Goal: Transaction & Acquisition: Purchase product/service

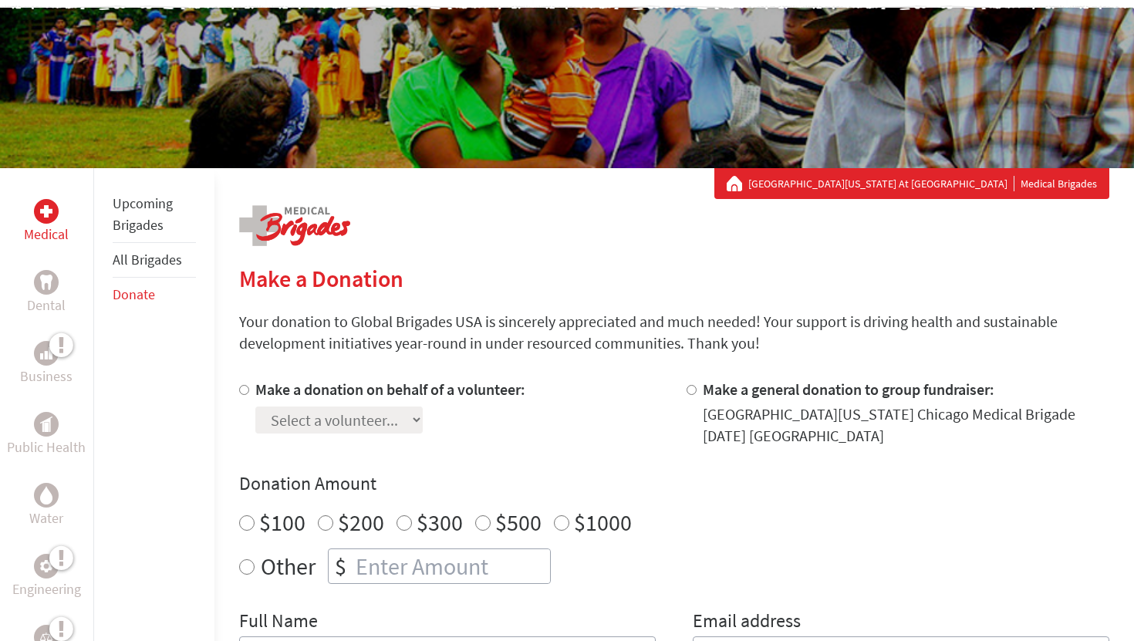
scroll to position [152, 0]
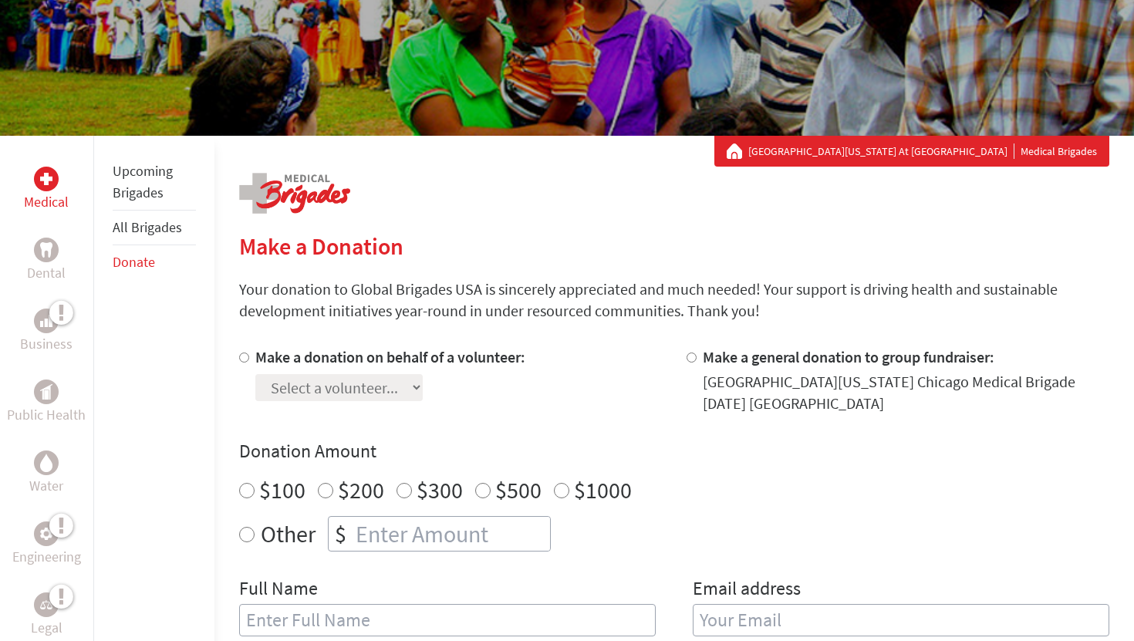
click at [243, 346] on section "Make a Donation Your donation to Global Brigades USA is sincerely appreciated a…" at bounding box center [674, 629] width 870 height 795
click at [243, 351] on div at bounding box center [247, 380] width 16 height 68
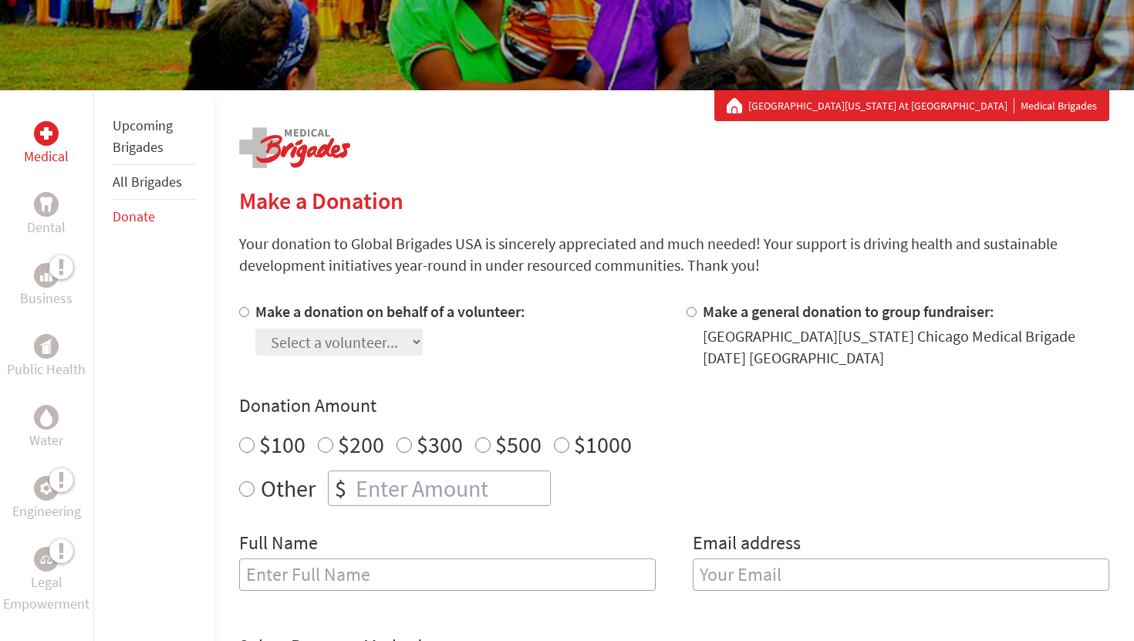
click at [245, 309] on input "Make a donation on behalf of a volunteer:" at bounding box center [244, 312] width 10 height 10
radio input "true"
click at [305, 343] on select "Select a volunteer... [PERSON_NAME]" at bounding box center [338, 342] width 167 height 27
select select "E2E034D7-50B4-11EE-850A-42010A8A0021"
click at [255, 329] on select "Select a volunteer... [PERSON_NAME]" at bounding box center [338, 342] width 167 height 27
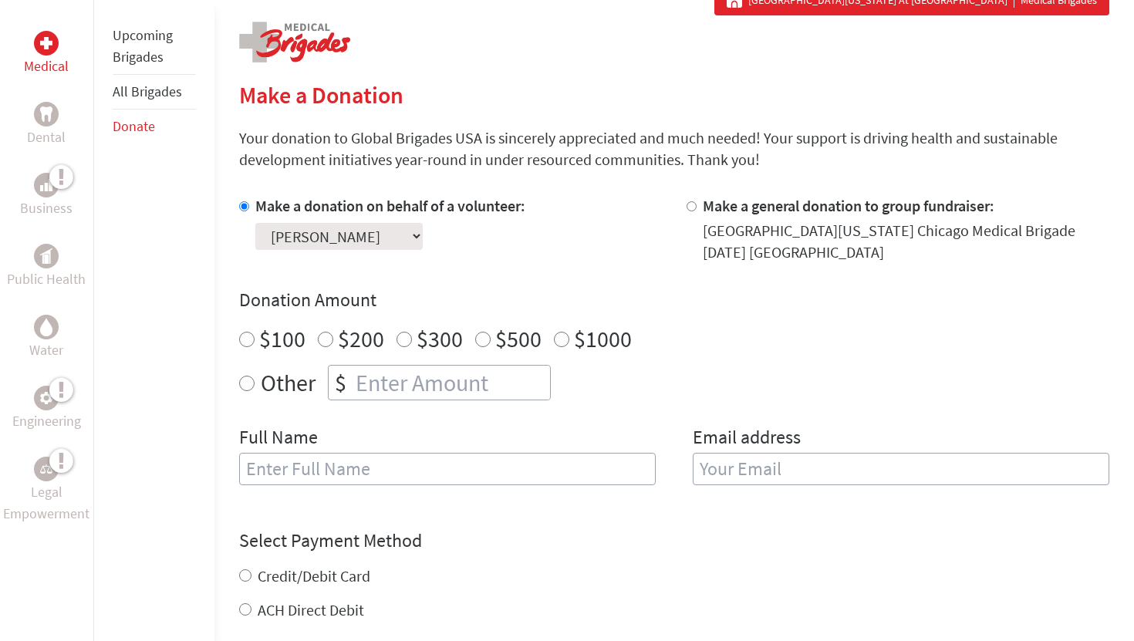
scroll to position [309, 0]
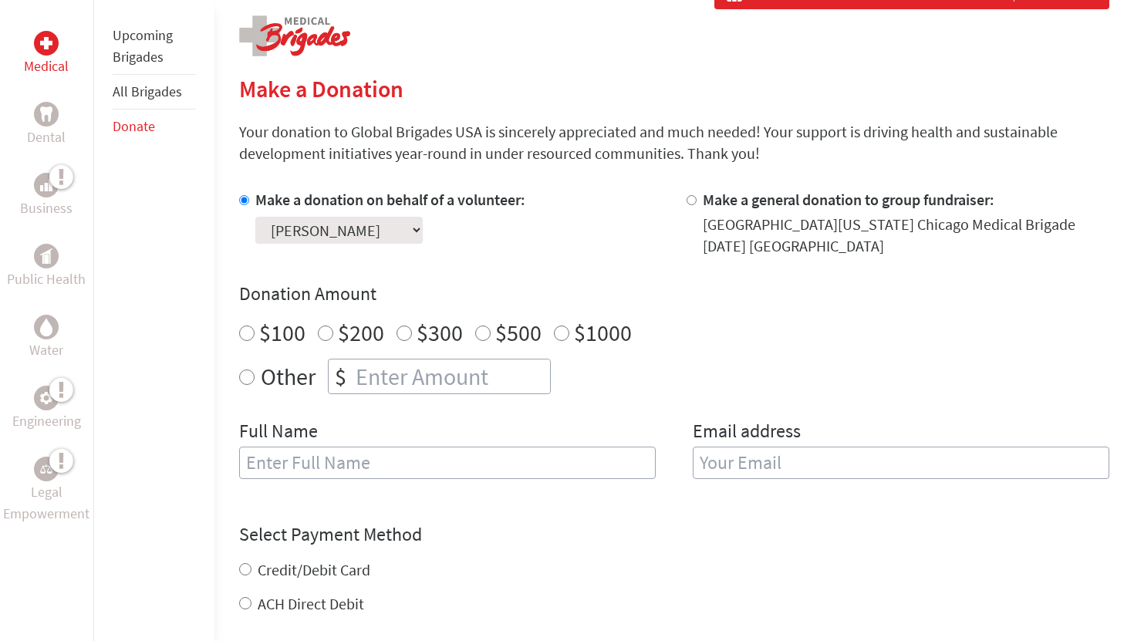
radio input "true"
click at [353, 366] on input "number" at bounding box center [452, 377] width 198 height 34
type input "250"
click at [335, 475] on input "text" at bounding box center [447, 463] width 417 height 32
type input "[PERSON_NAME]"
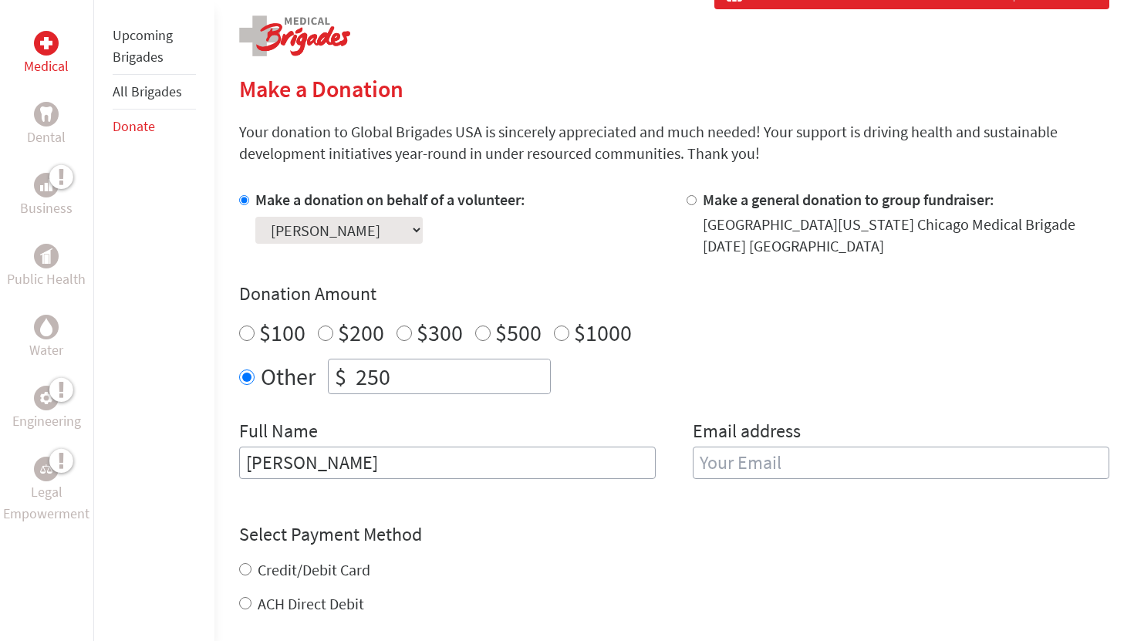
type input "[EMAIL_ADDRESS][DOMAIN_NAME]"
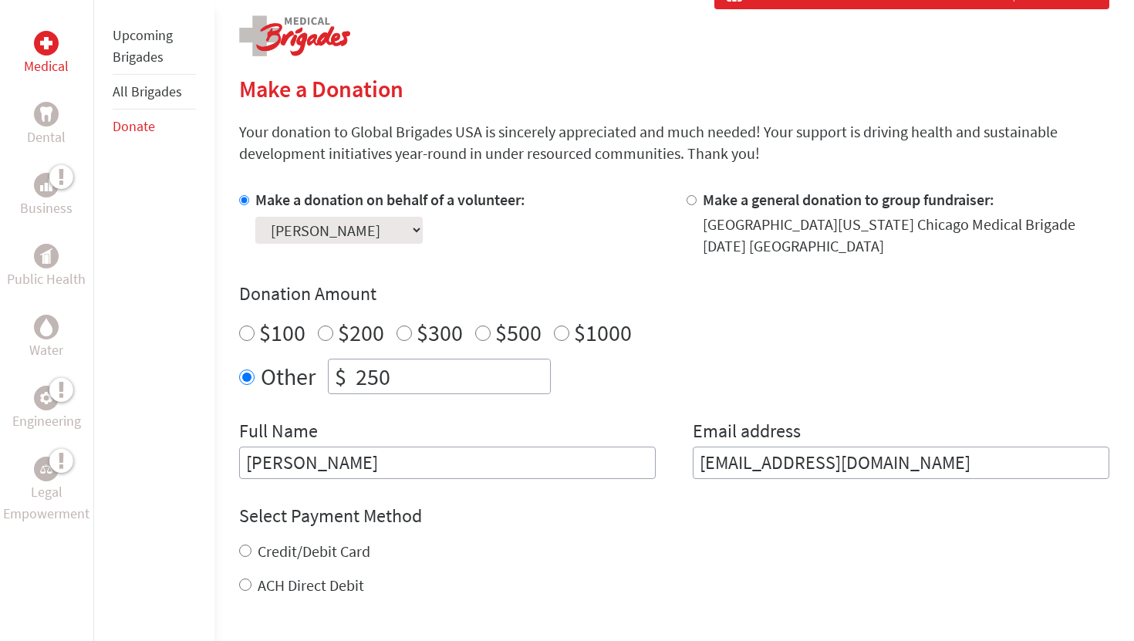
click at [309, 464] on input "[PERSON_NAME]" at bounding box center [447, 463] width 417 height 32
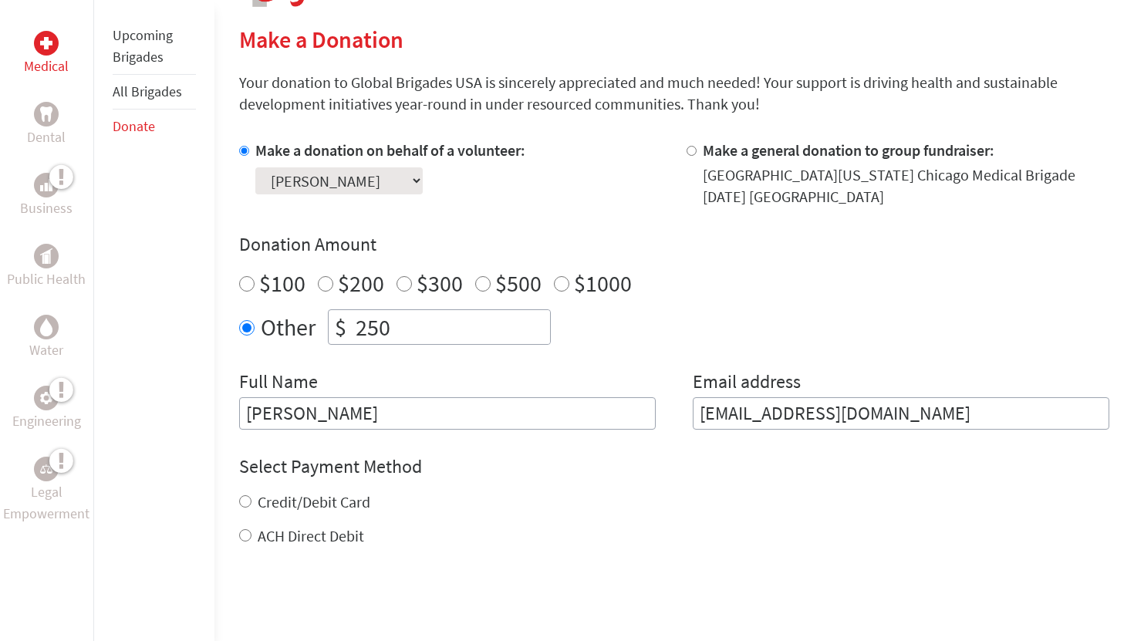
scroll to position [419, 0]
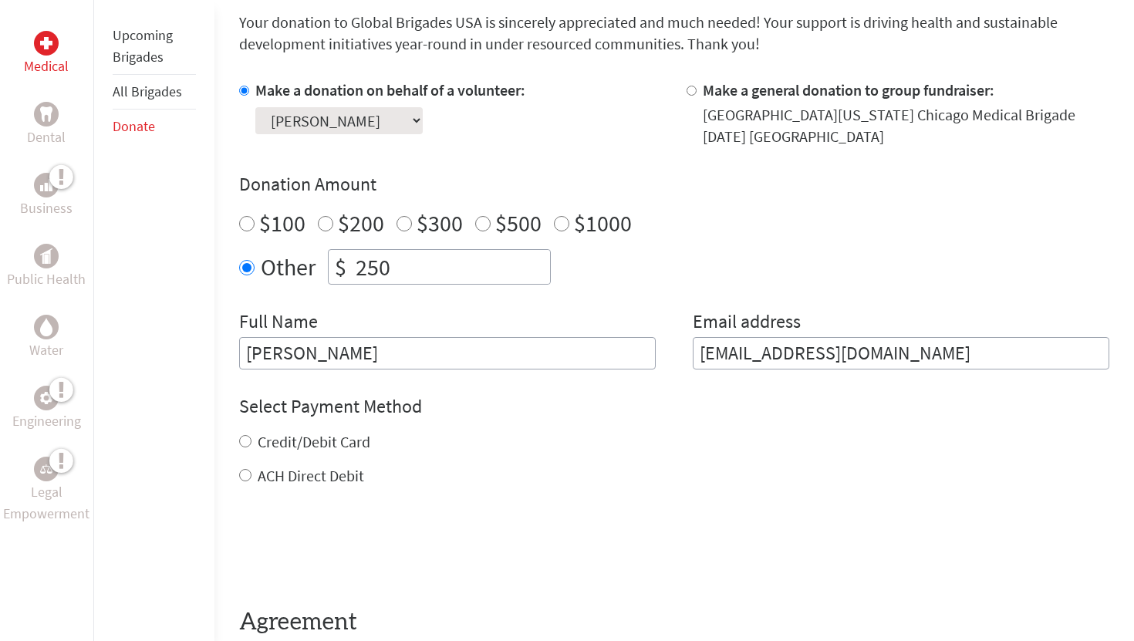
type input "[PERSON_NAME]"
click at [302, 448] on label "Credit/Debit Card" at bounding box center [314, 441] width 113 height 19
click at [252, 448] on input "Credit/Debit Card" at bounding box center [245, 441] width 12 height 12
radio input "true"
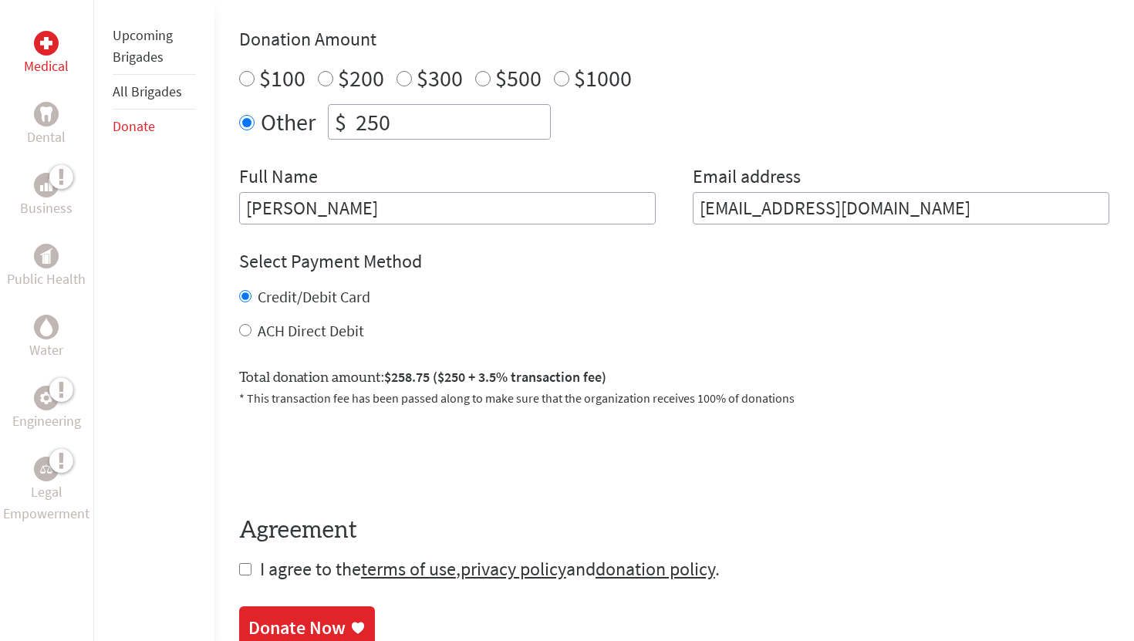
scroll to position [568, 0]
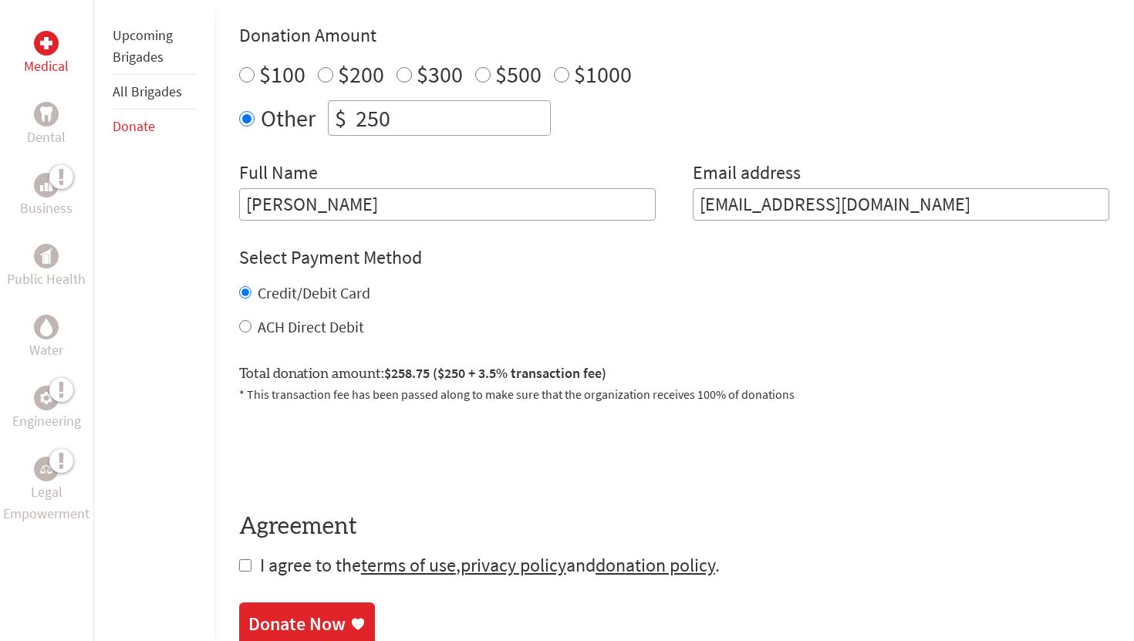
click at [253, 328] on div "ACH Direct Debit" at bounding box center [674, 327] width 870 height 22
click at [244, 326] on input "ACH Direct Debit" at bounding box center [245, 326] width 12 height 12
radio input "true"
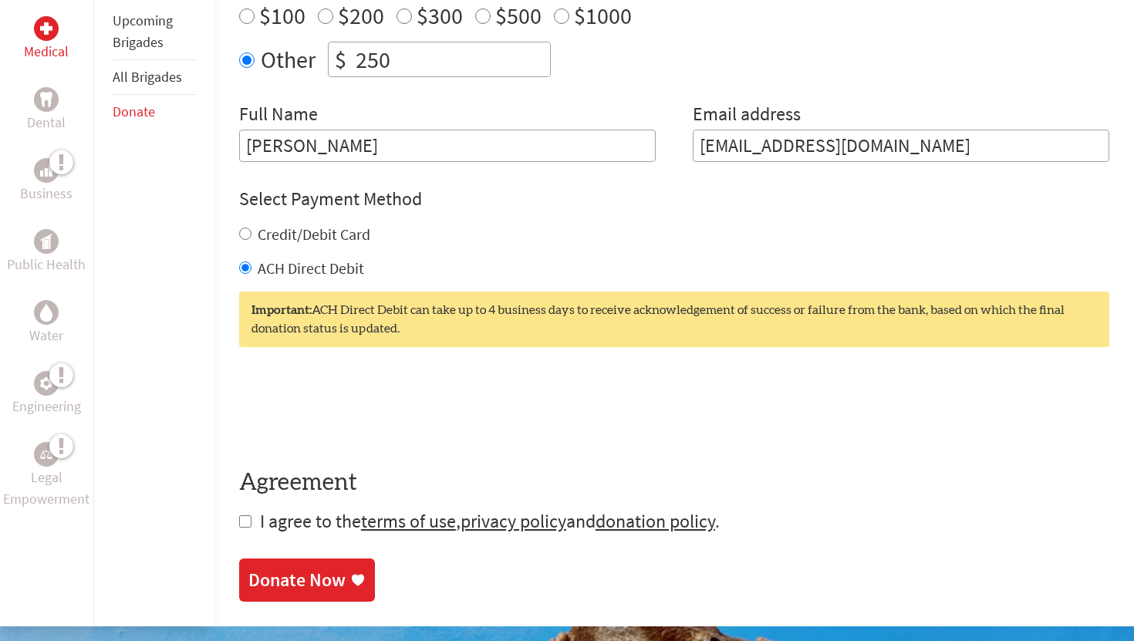
scroll to position [650, 0]
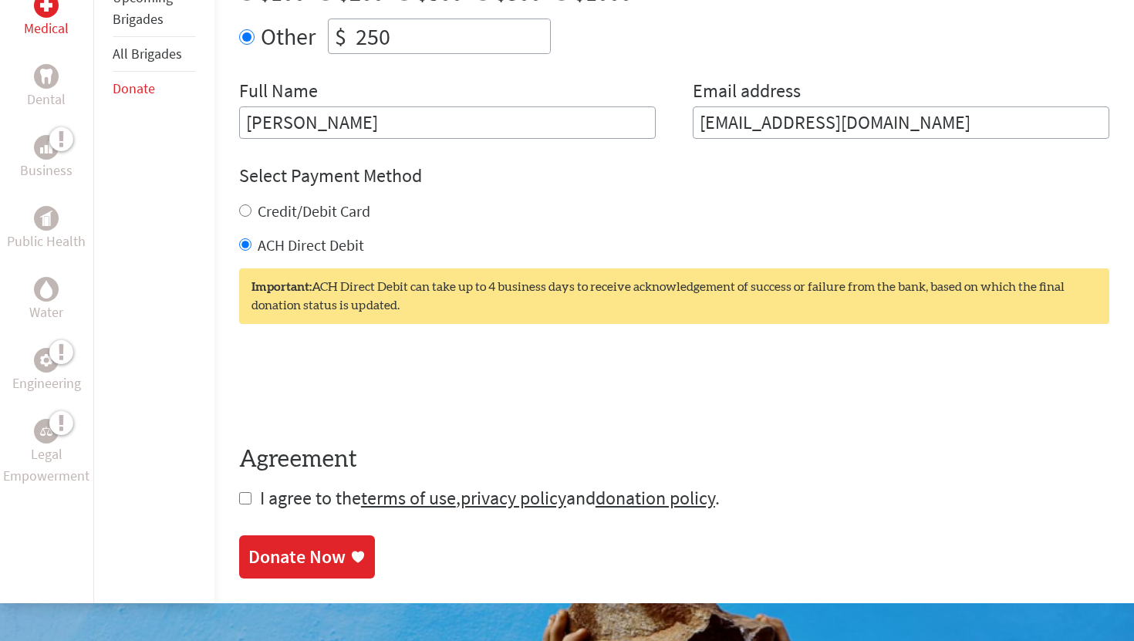
click at [256, 499] on form "Make a donation on behalf of a volunteer: Select a volunteer... [PERSON_NAME]" at bounding box center [674, 180] width 870 height 662
click at [237, 504] on div "Medical Dental Business Public Health Water Engineering Legal Empowerment Upcom…" at bounding box center [567, 120] width 1134 height 965
click at [247, 491] on form "Make a donation on behalf of a volunteer: Select a volunteer... [PERSON_NAME]" at bounding box center [674, 180] width 870 height 662
click at [247, 500] on input "checkbox" at bounding box center [245, 498] width 12 height 12
checkbox input "true"
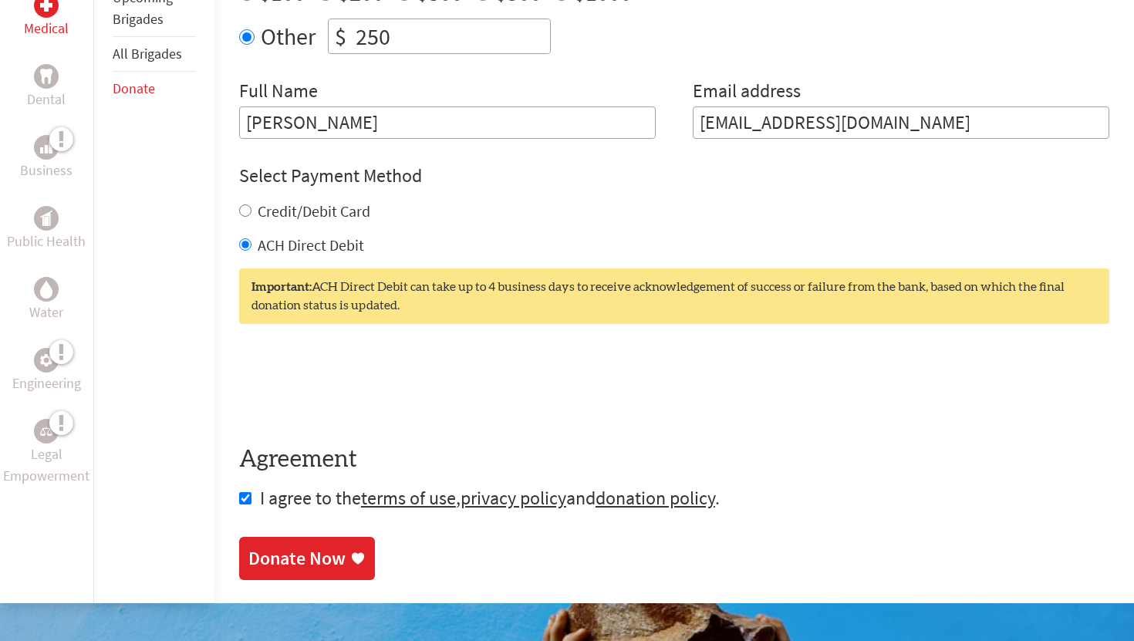
click at [263, 549] on div "Donate Now" at bounding box center [296, 558] width 97 height 25
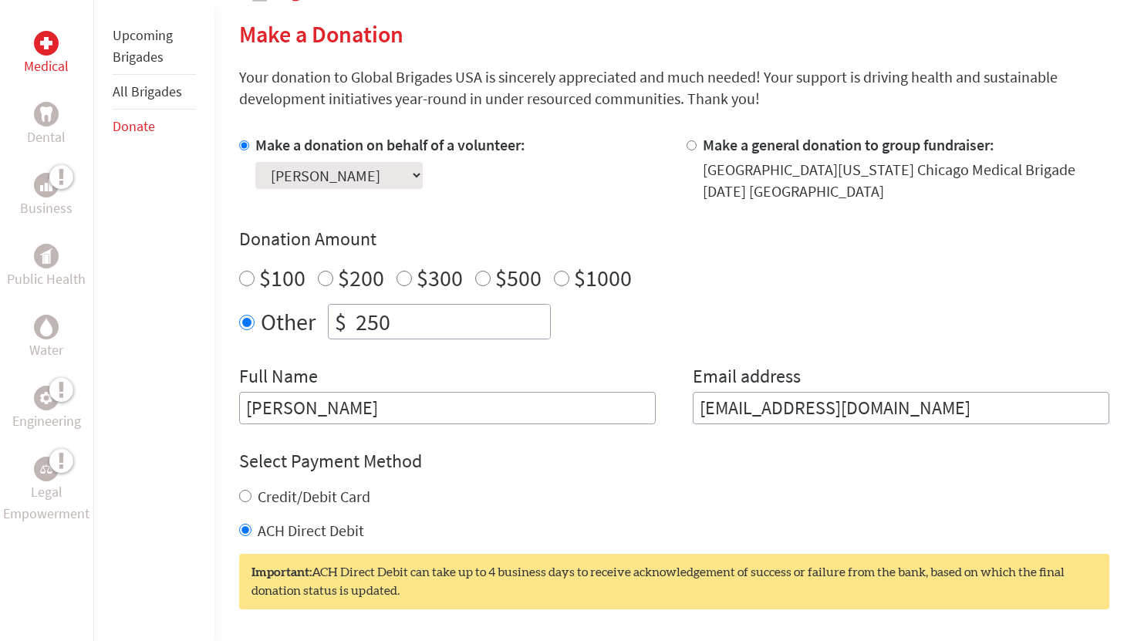
scroll to position [426, 0]
